Goal: Task Accomplishment & Management: Complete application form

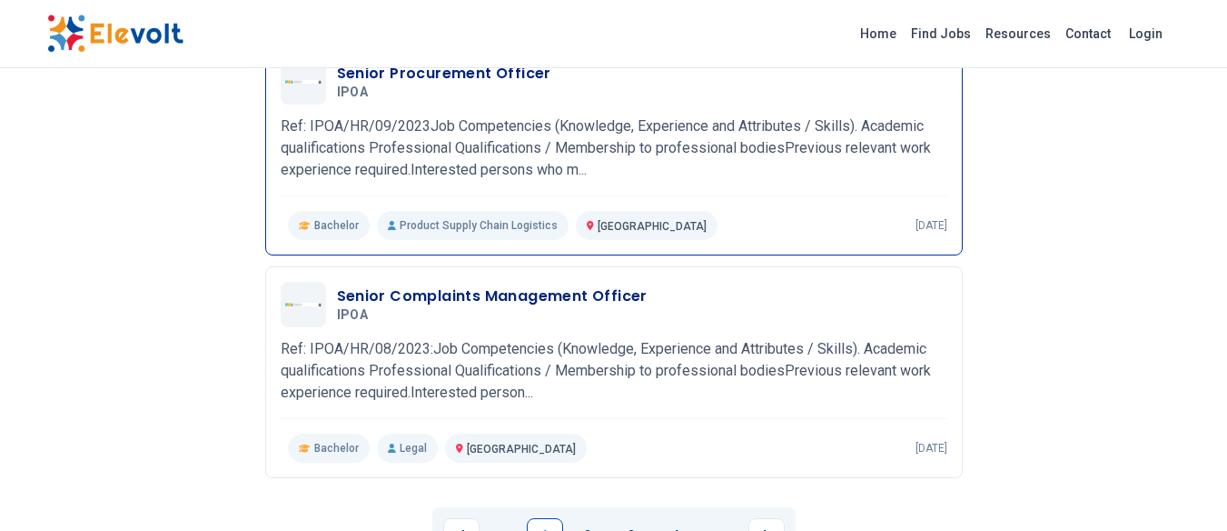
scroll to position [2040, 0]
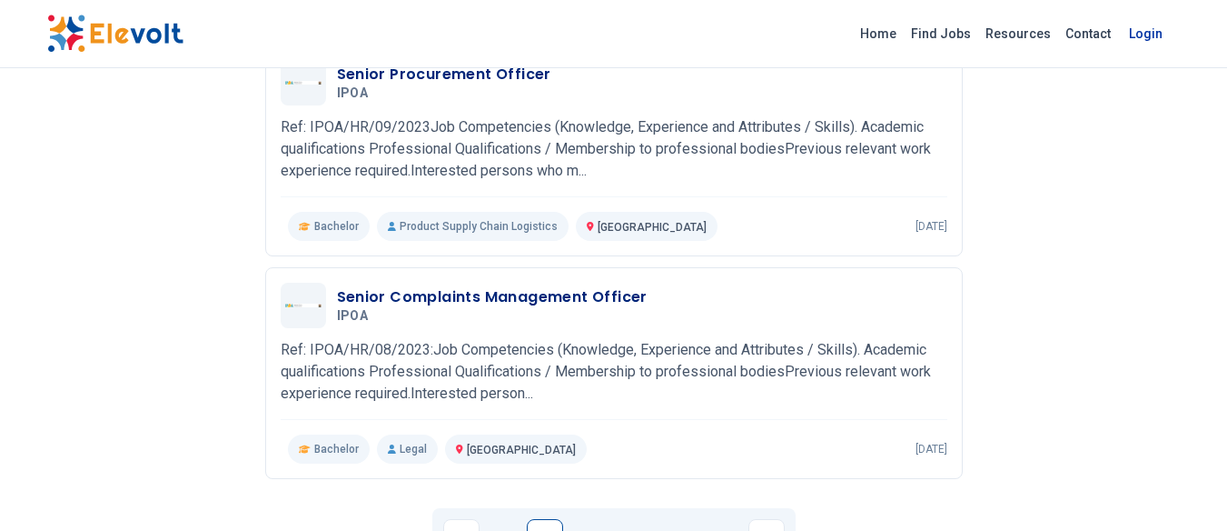
click at [1147, 32] on link "Login" at bounding box center [1145, 33] width 55 height 36
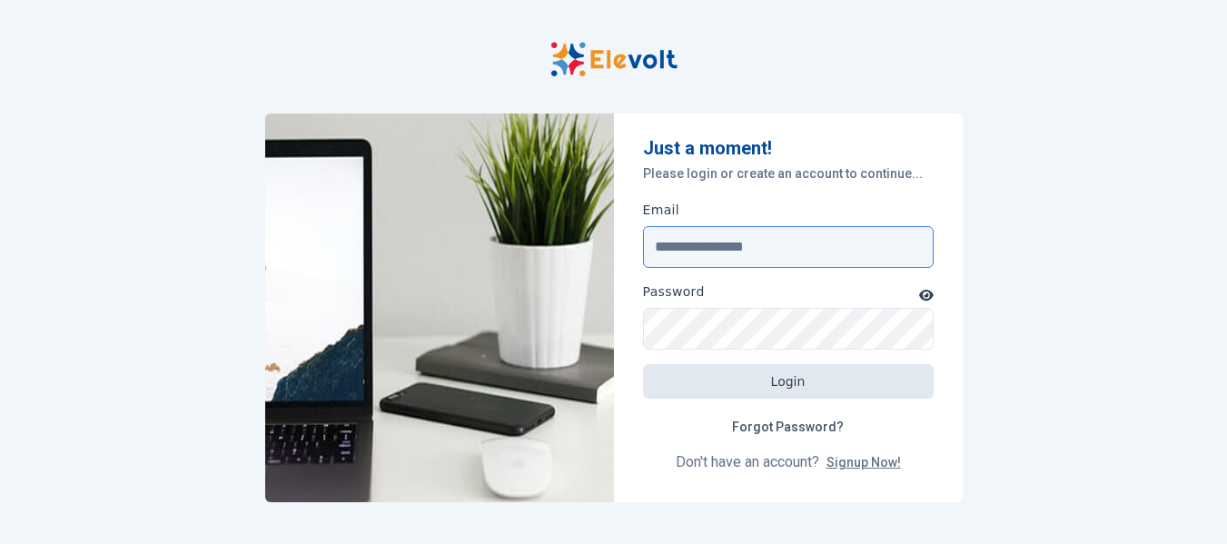
click at [830, 249] on input "Email" at bounding box center [788, 247] width 291 height 42
click at [944, 189] on form "Just a moment! Please login or create an account to continue... Email Password …" at bounding box center [788, 308] width 349 height 389
